Goal: Contribute content

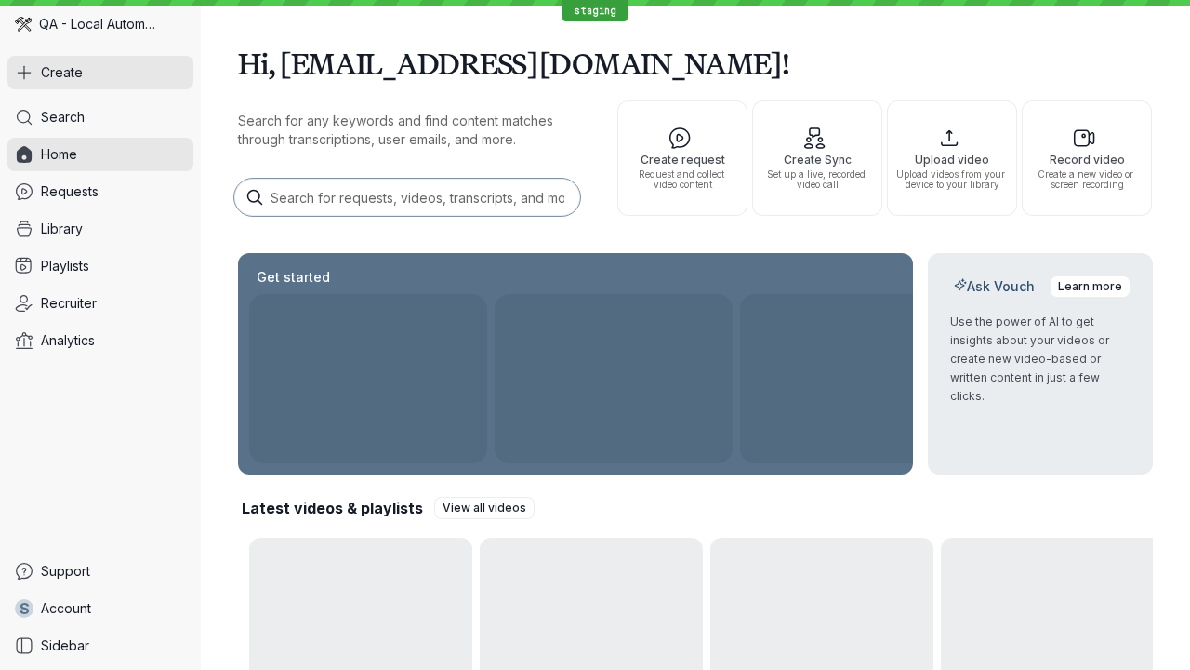
click at [100, 73] on button "Create" at bounding box center [100, 72] width 186 height 33
